Goal: Transaction & Acquisition: Purchase product/service

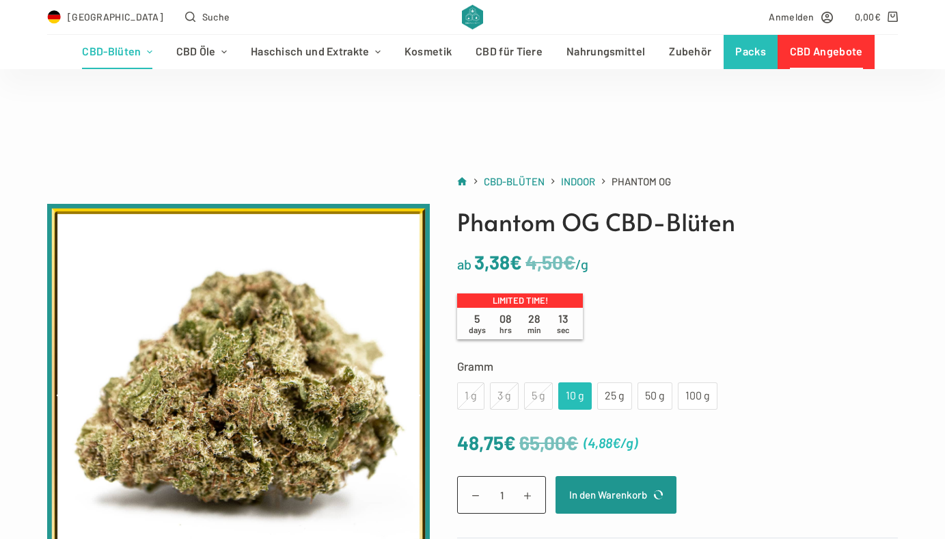
scroll to position [129, 0]
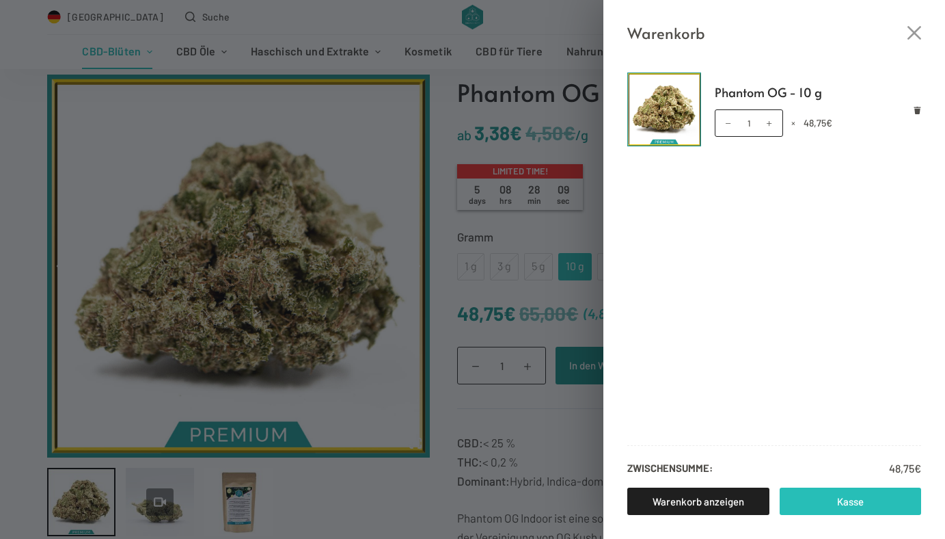
click at [818, 507] on link "Kasse" at bounding box center [851, 500] width 142 height 27
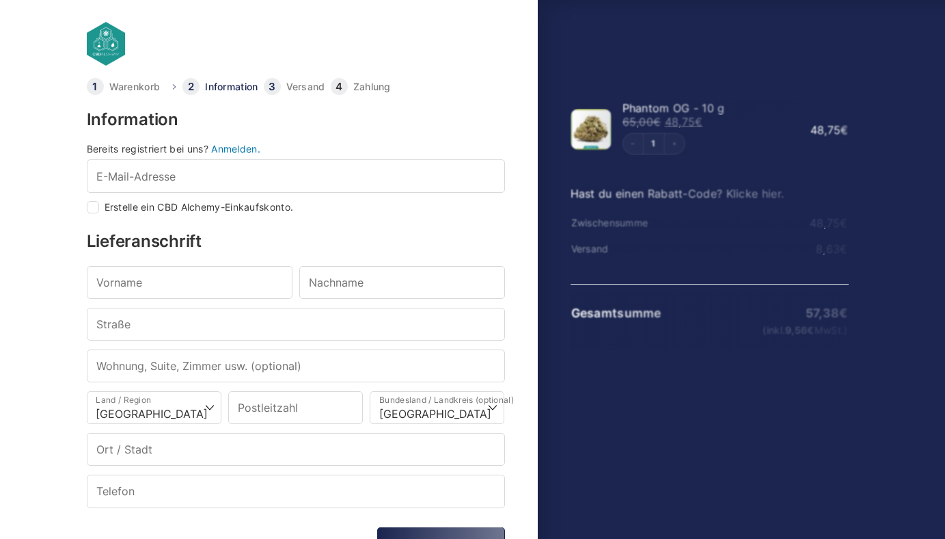
select select "DE-BE"
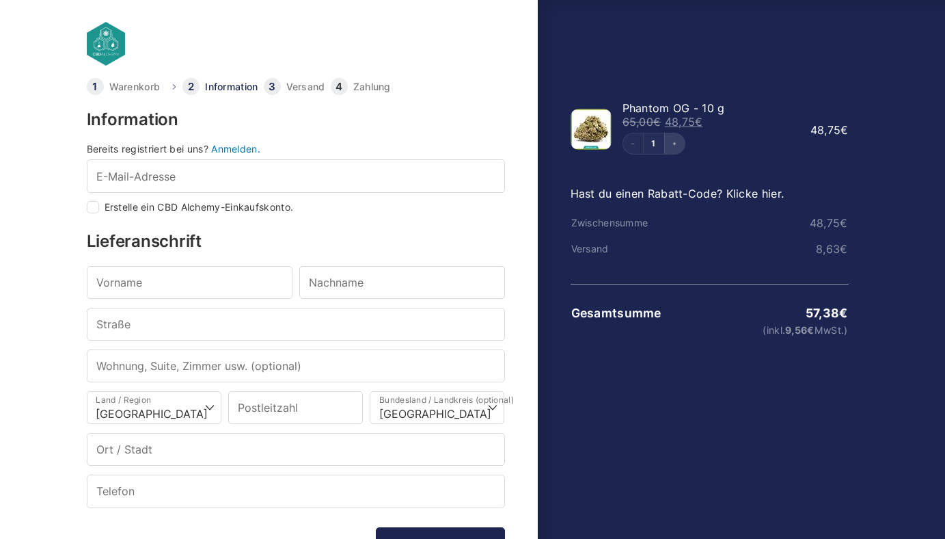
click at [676, 143] on icon "Increment" at bounding box center [674, 143] width 5 height 5
click at [630, 143] on icon "Decrement" at bounding box center [632, 143] width 5 height 5
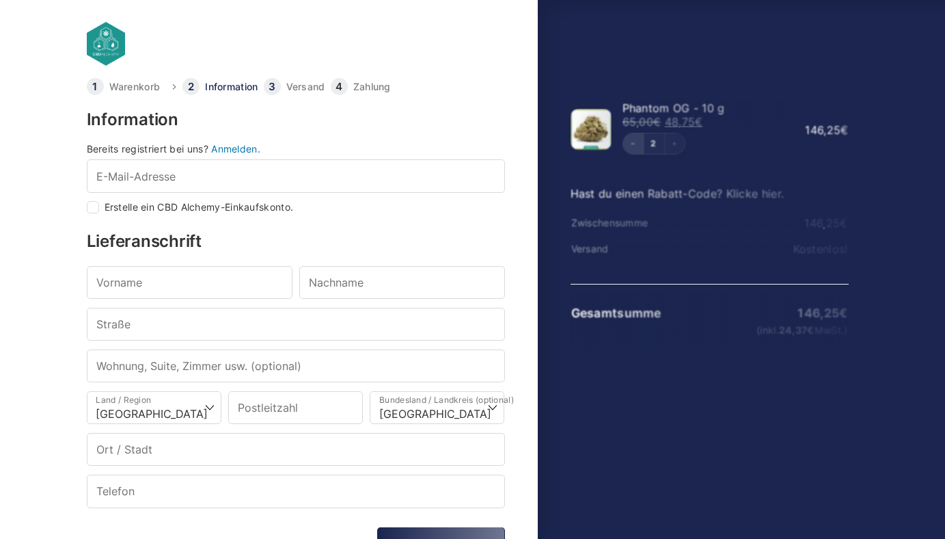
click at [630, 143] on div "2" at bounding box center [709, 144] width 172 height 22
click at [630, 144] on icon "Decrement" at bounding box center [632, 143] width 5 height 5
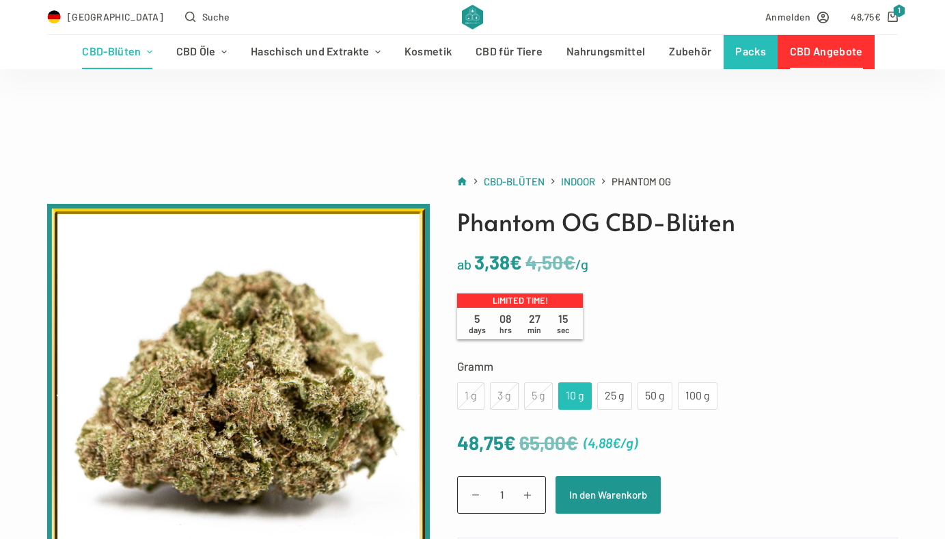
scroll to position [129, 0]
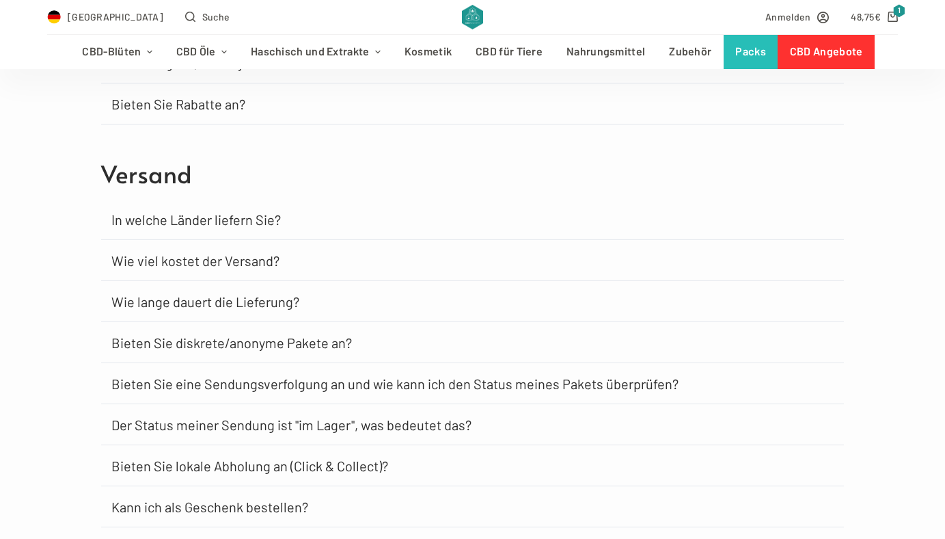
scroll to position [744, 0]
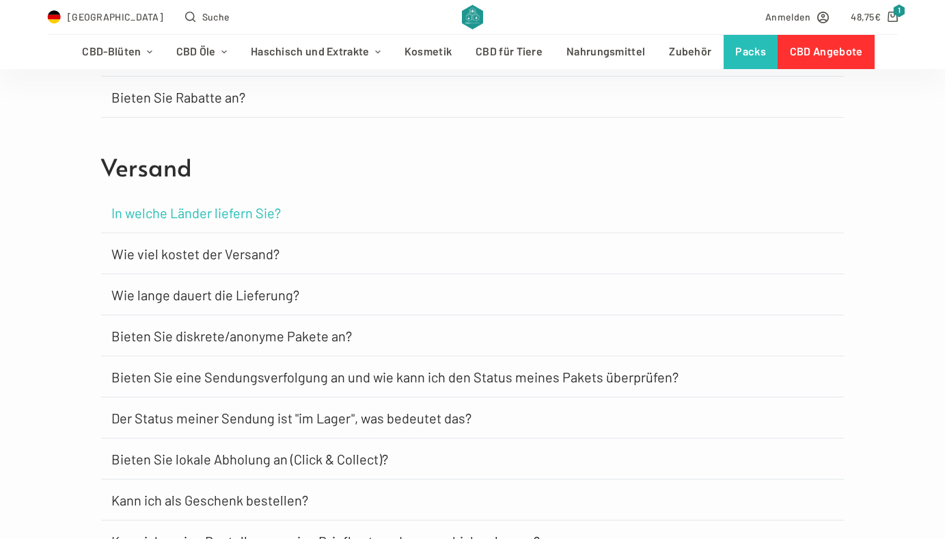
click at [243, 213] on link "In welche Länder liefern Sie?" at bounding box center [196, 213] width 170 height 14
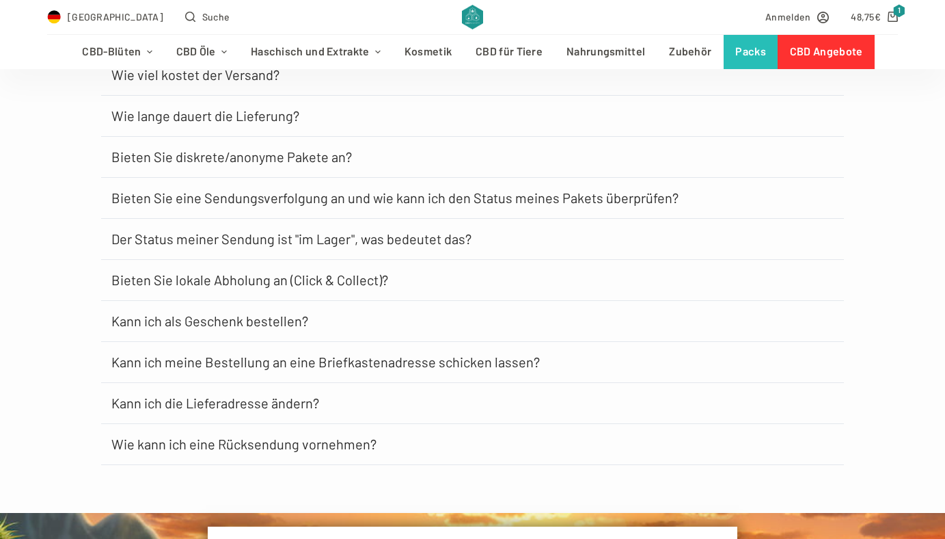
scroll to position [1487, 0]
